Goal: Transaction & Acquisition: Book appointment/travel/reservation

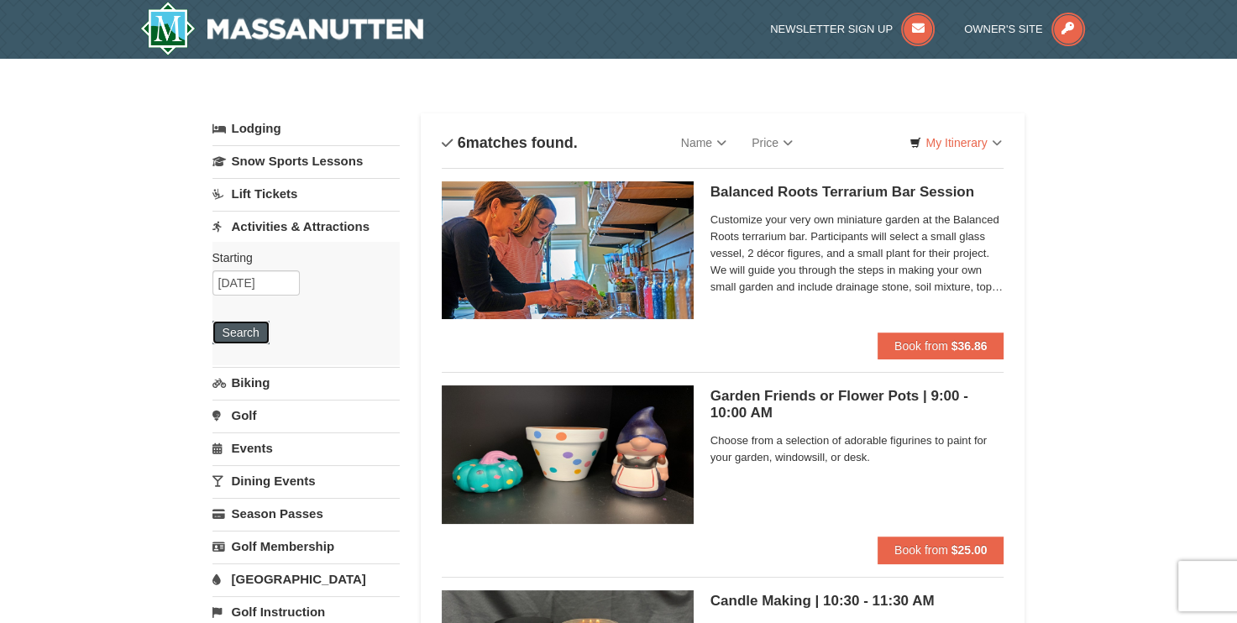
click at [240, 335] on button "Search" at bounding box center [241, 333] width 57 height 24
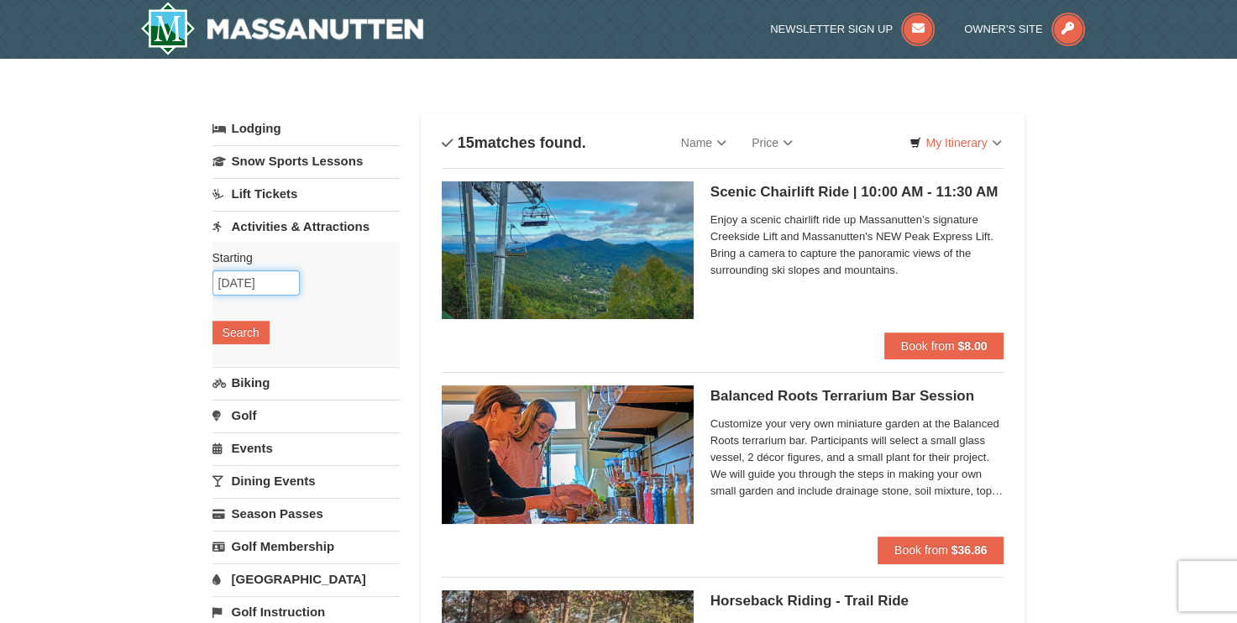
click at [272, 281] on input "[DATE]" at bounding box center [256, 282] width 87 height 25
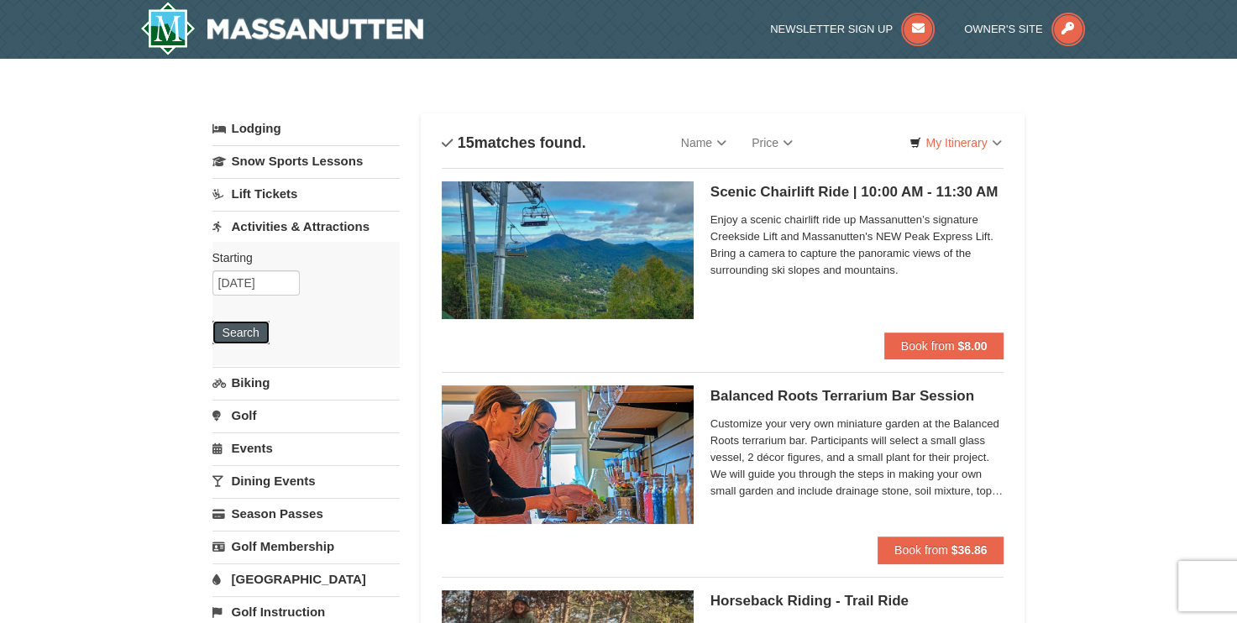
click at [243, 331] on button "Search" at bounding box center [241, 333] width 57 height 24
